Goal: Task Accomplishment & Management: Manage account settings

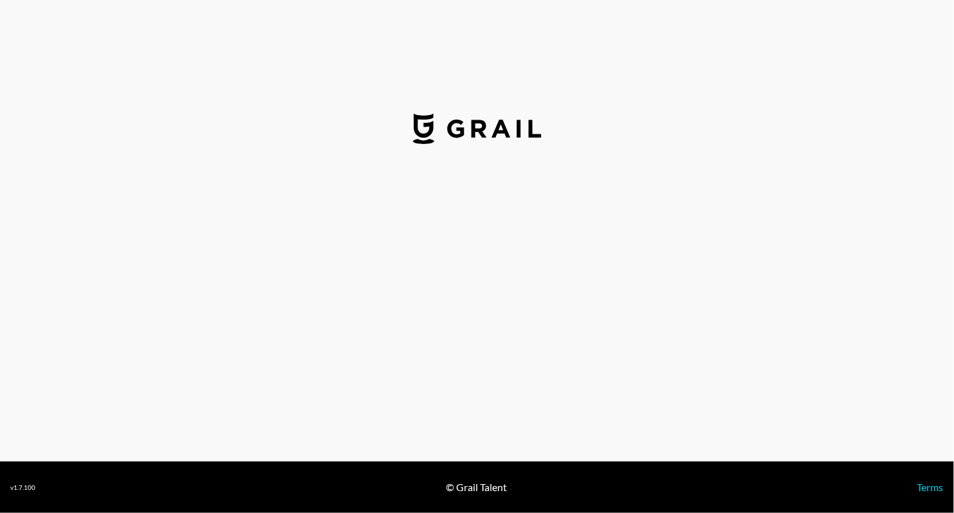
select select "USD"
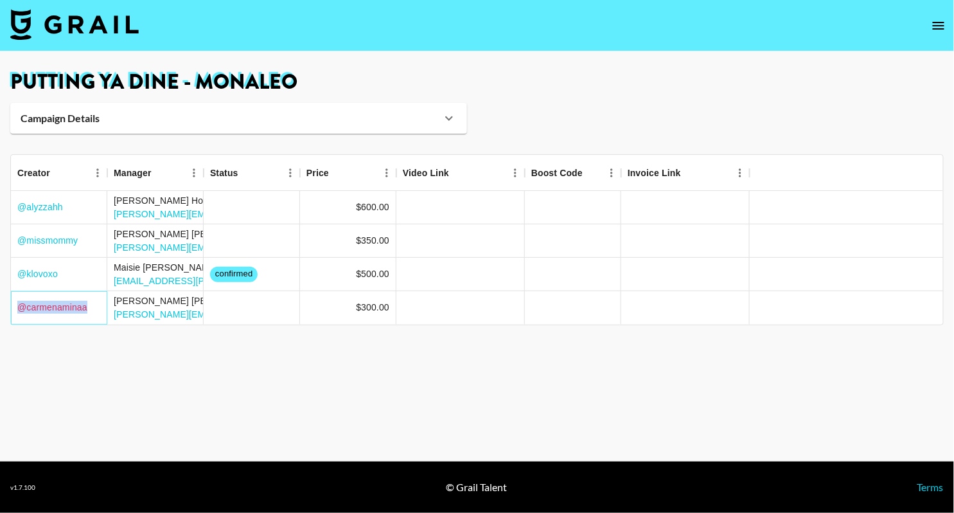
drag, startPoint x: 87, startPoint y: 307, endPoint x: 17, endPoint y: 306, distance: 70.1
click at [17, 307] on div "@ carmenaminaa" at bounding box center [59, 307] width 96 height 33
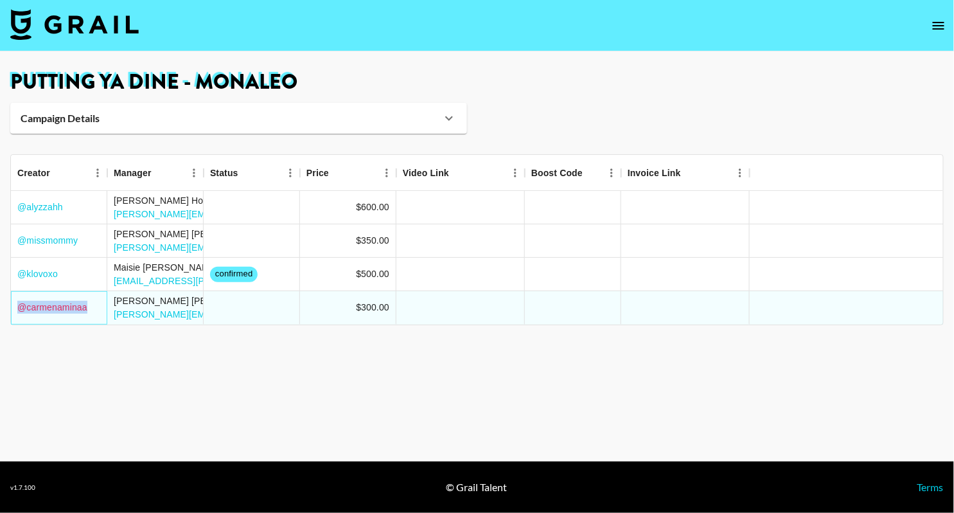
copy link "@ carmenaminaa"
drag, startPoint x: 82, startPoint y: 245, endPoint x: 22, endPoint y: 245, distance: 60.4
click at [22, 245] on div "@ missmommy" at bounding box center [59, 240] width 96 height 33
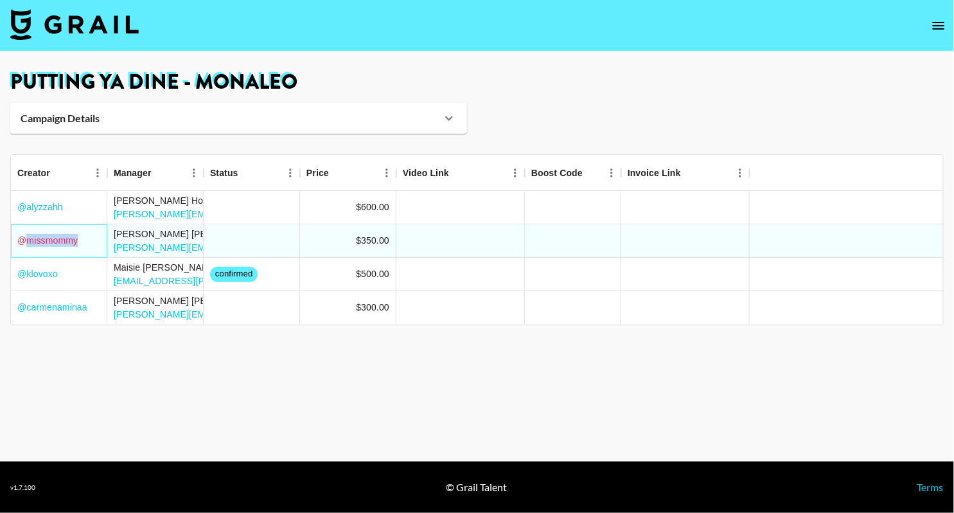
copy link "missmommy"
click at [65, 376] on main "Putting Ya Dine - Monaleo Campaign Details Booker Nick Arnold Client Stompdown …" at bounding box center [477, 256] width 954 height 410
drag, startPoint x: 90, startPoint y: 312, endPoint x: 19, endPoint y: 309, distance: 71.4
click at [19, 310] on div "@ carmenaminaa" at bounding box center [59, 307] width 96 height 33
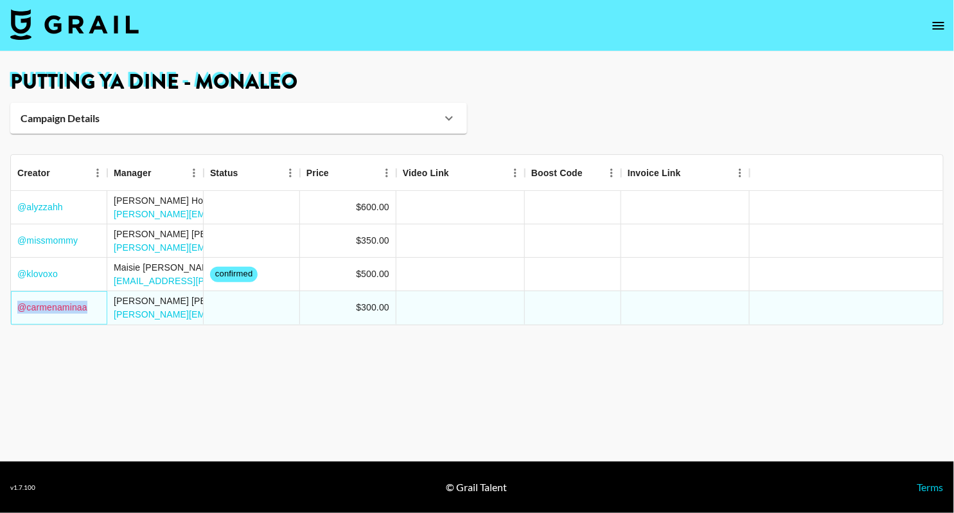
copy link "@ carmenaminaa"
click at [167, 75] on h1 "Putting Ya Dine - Monaleo" at bounding box center [477, 82] width 934 height 21
click at [168, 76] on h1 "Putting Ya Dine - Monaleo" at bounding box center [477, 82] width 934 height 21
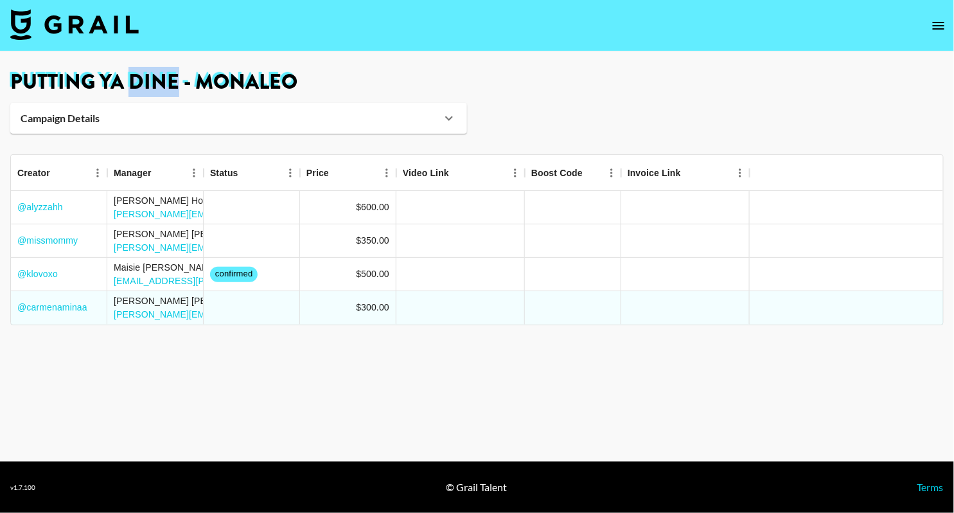
click at [168, 77] on h1 "Putting Ya Dine - Monaleo" at bounding box center [477, 82] width 934 height 21
click at [168, 78] on h1 "Putting Ya Dine - Monaleo" at bounding box center [477, 82] width 934 height 21
click at [168, 82] on h1 "Putting Ya Dine - Monaleo" at bounding box center [477, 82] width 934 height 21
click at [170, 84] on h1 "Putting Ya Dine - Monaleo" at bounding box center [477, 82] width 934 height 21
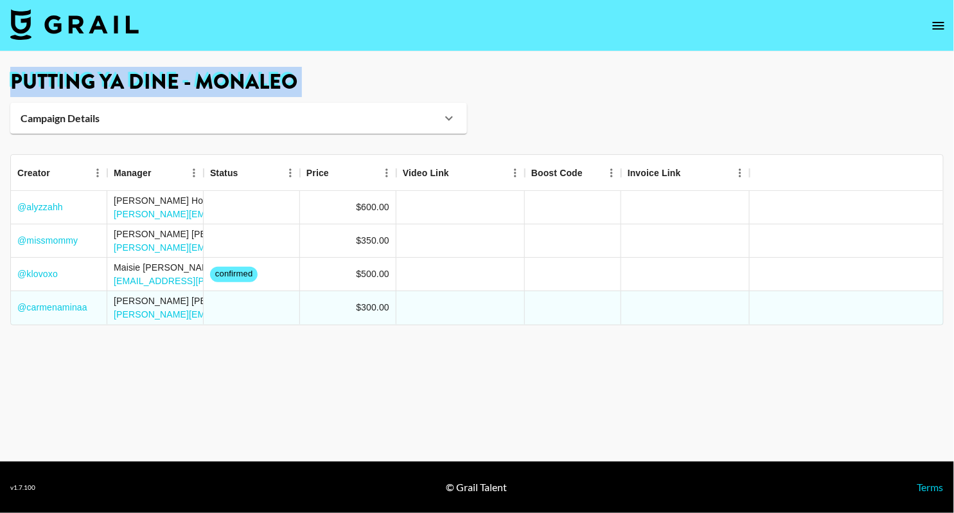
click at [169, 84] on h1 "Putting Ya Dine - Monaleo" at bounding box center [477, 82] width 934 height 21
copy main "Putting Ya Dine - Monaleo Campaign Details Booker Nick Arnold Client Stompdown …"
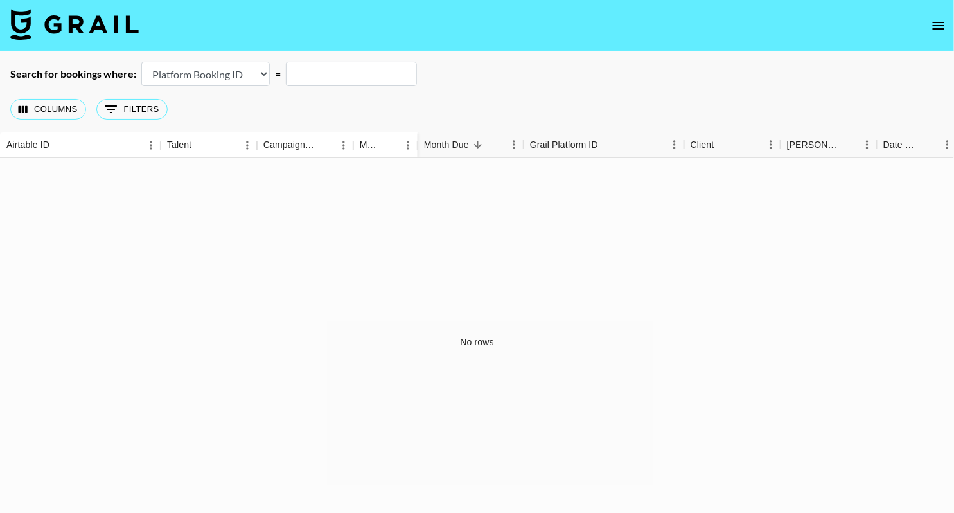
click at [242, 74] on select "Airtable Booking ID Platform Booking ID Platform Campaign ID" at bounding box center [205, 74] width 129 height 24
select select "airtableId"
click at [141, 62] on select "Airtable Booking ID Platform Booking ID Platform Campaign ID" at bounding box center [205, 74] width 129 height 24
click at [334, 80] on input "text" at bounding box center [351, 74] width 131 height 24
paste input "recHzdYaJjqAzpKyS"
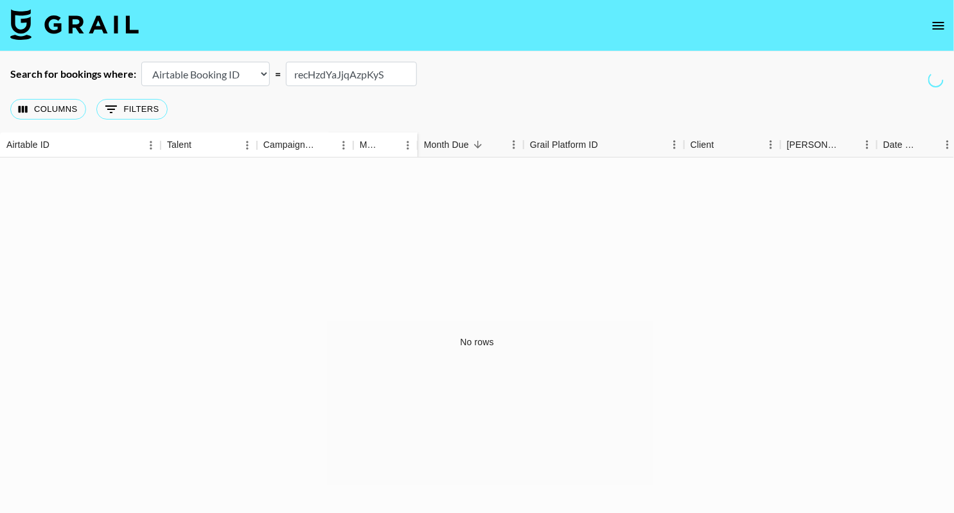
type input "recHzdYaJjqAzpKyS"
click at [243, 80] on select "Airtable Booking ID Platform Booking ID Platform Campaign ID" at bounding box center [205, 74] width 129 height 24
click at [141, 62] on select "Airtable Booking ID Platform Booking ID Platform Campaign ID" at bounding box center [205, 74] width 129 height 24
click at [216, 84] on select "Airtable Booking ID Platform Booking ID Platform Campaign ID" at bounding box center [205, 74] width 129 height 24
select select "campaignId"
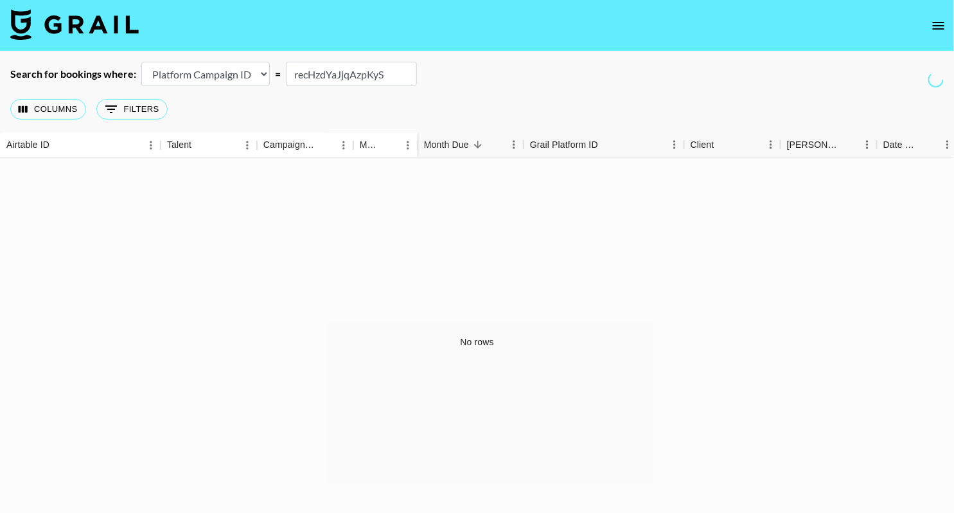
click at [141, 62] on select "Airtable Booking ID Platform Booking ID Platform Campaign ID" at bounding box center [205, 74] width 129 height 24
click at [577, 80] on div "Search for bookings where: Airtable Booking ID Platform Booking ID Platform Cam…" at bounding box center [477, 74] width 954 height 24
click at [394, 75] on input "recHzdYaJjqAzpKyS" at bounding box center [351, 74] width 131 height 24
click at [393, 76] on input "recHzdYaJjqAzpKyS" at bounding box center [351, 74] width 131 height 24
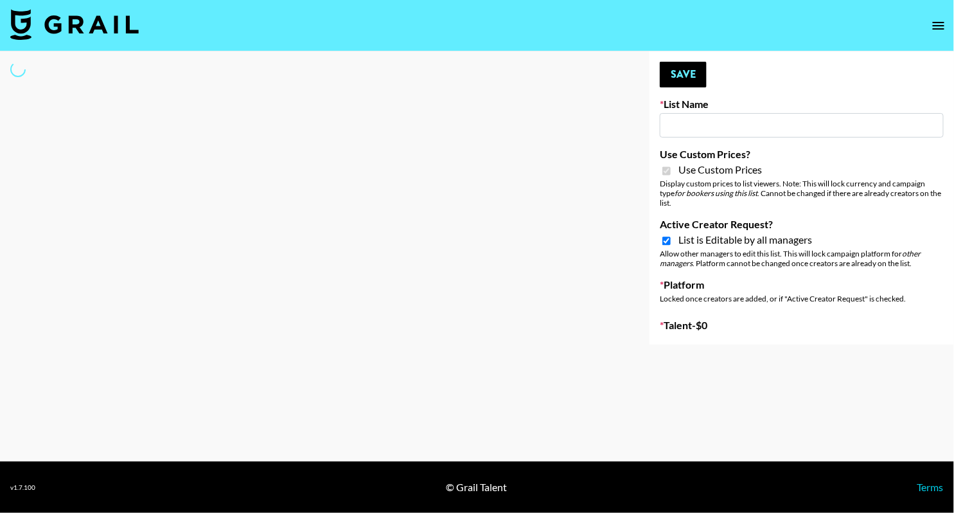
type input "Yoga/Wellness & Mindfulness Creators for Vedam"
checkbox input "true"
select select "Brand"
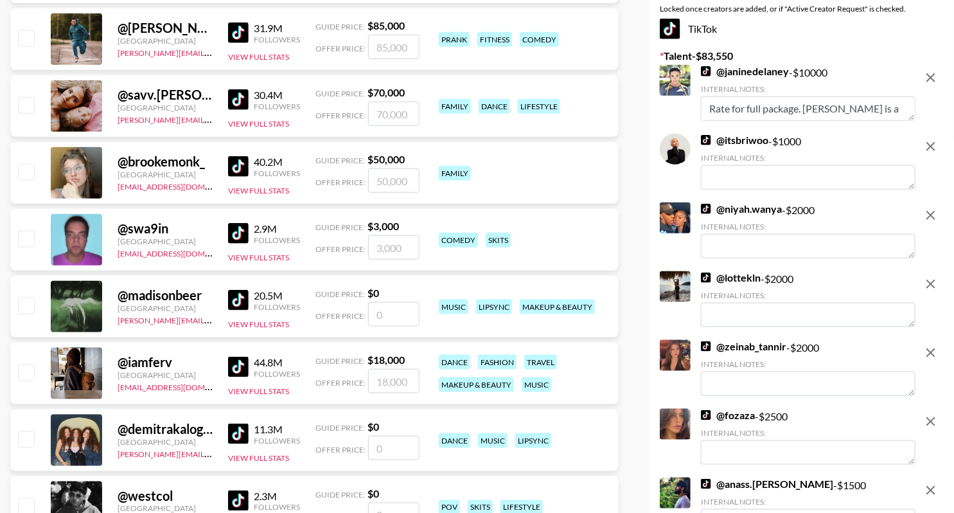
scroll to position [267, 0]
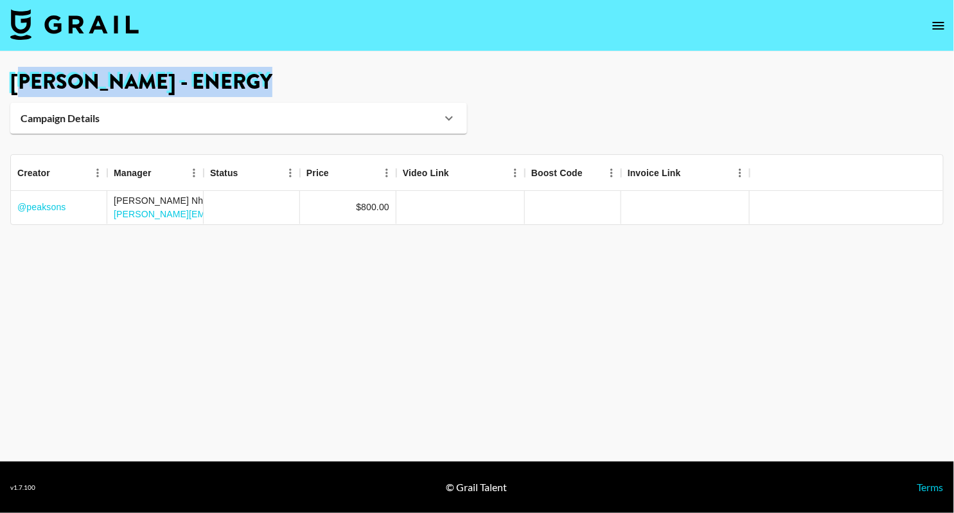
drag, startPoint x: 271, startPoint y: 76, endPoint x: 26, endPoint y: 76, distance: 244.8
click at [27, 77] on h1 "[PERSON_NAME] - Energy" at bounding box center [477, 82] width 934 height 21
click at [26, 76] on h1 "[PERSON_NAME] - Energy" at bounding box center [477, 82] width 934 height 21
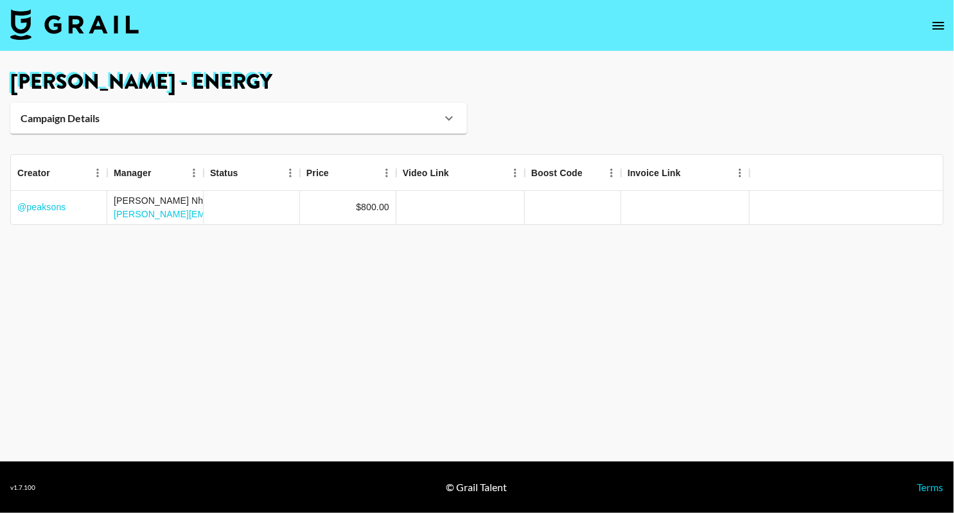
click at [28, 76] on h1 "[PERSON_NAME] - Energy" at bounding box center [477, 82] width 934 height 21
click at [29, 76] on h1 "[PERSON_NAME] - Energy" at bounding box center [477, 82] width 934 height 21
copy h1 "[PERSON_NAME]"
click at [213, 23] on nav at bounding box center [477, 25] width 954 height 51
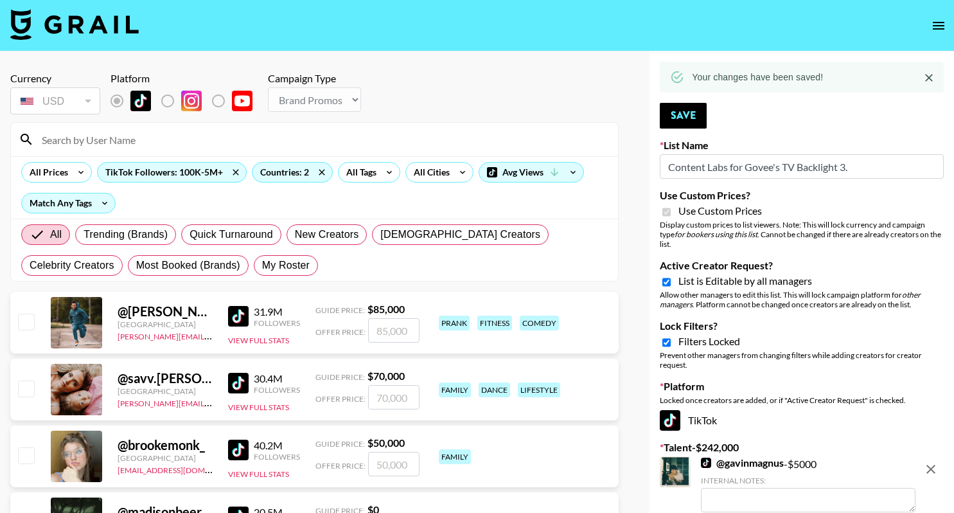
select select "Brand"
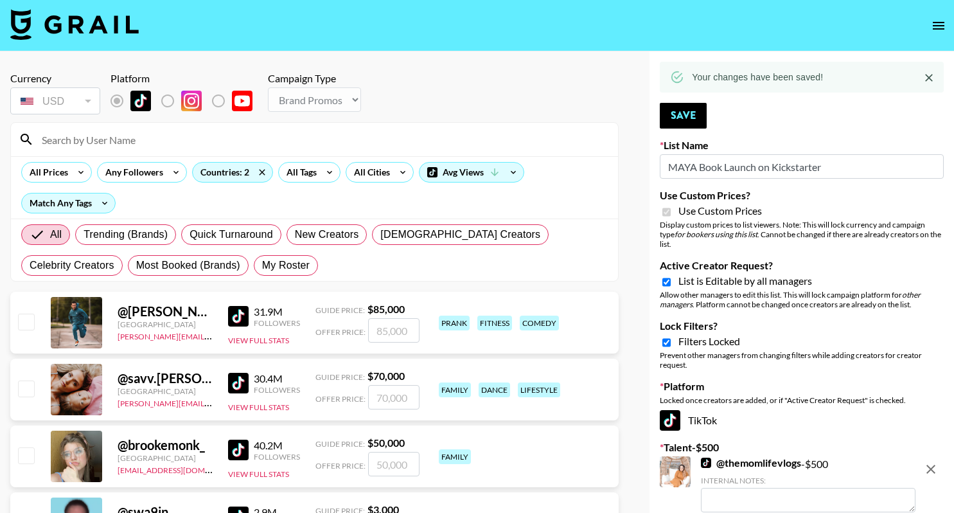
select select "Brand"
